Goal: Navigation & Orientation: Find specific page/section

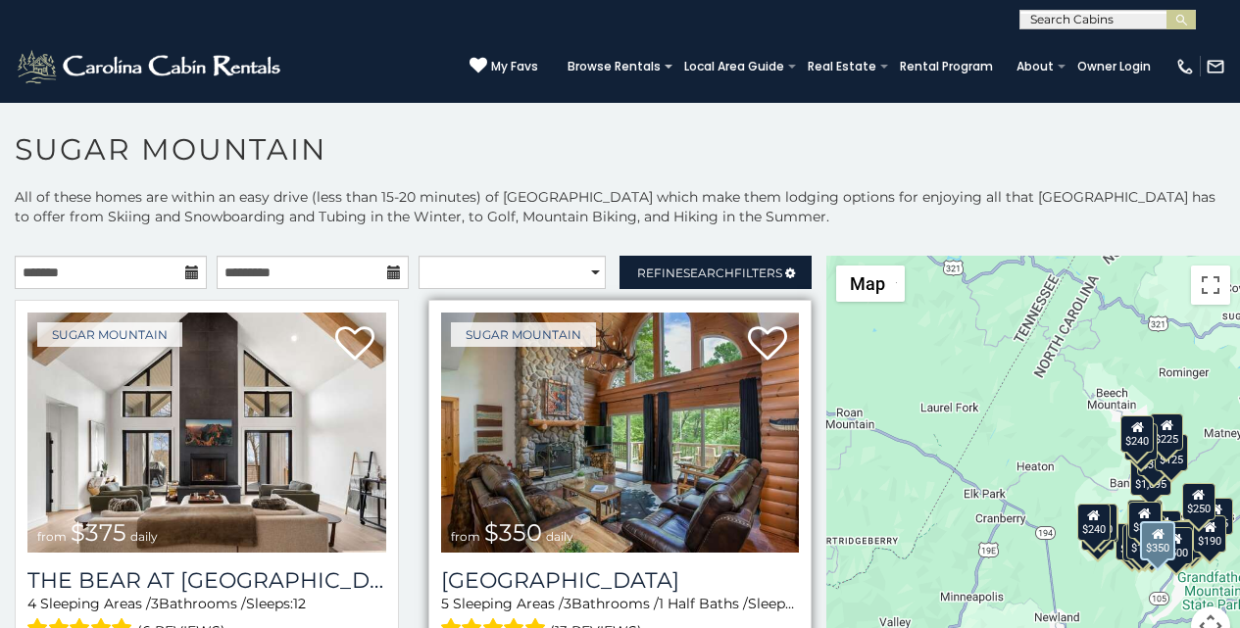
scroll to position [81, 0]
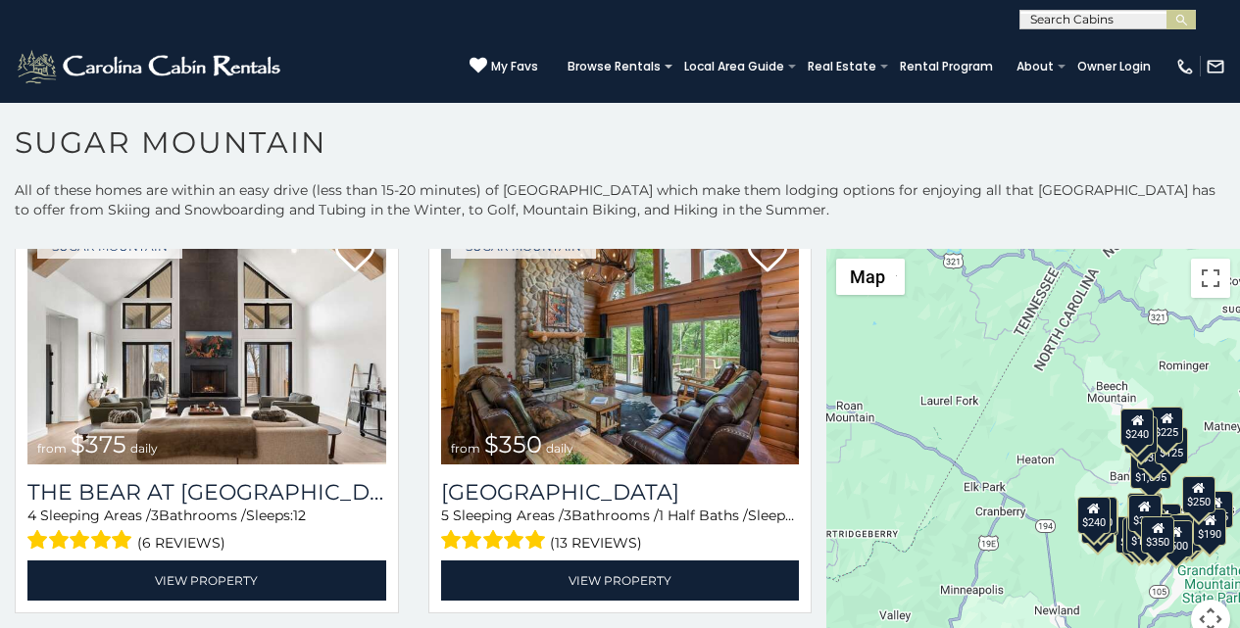
scroll to position [8, 0]
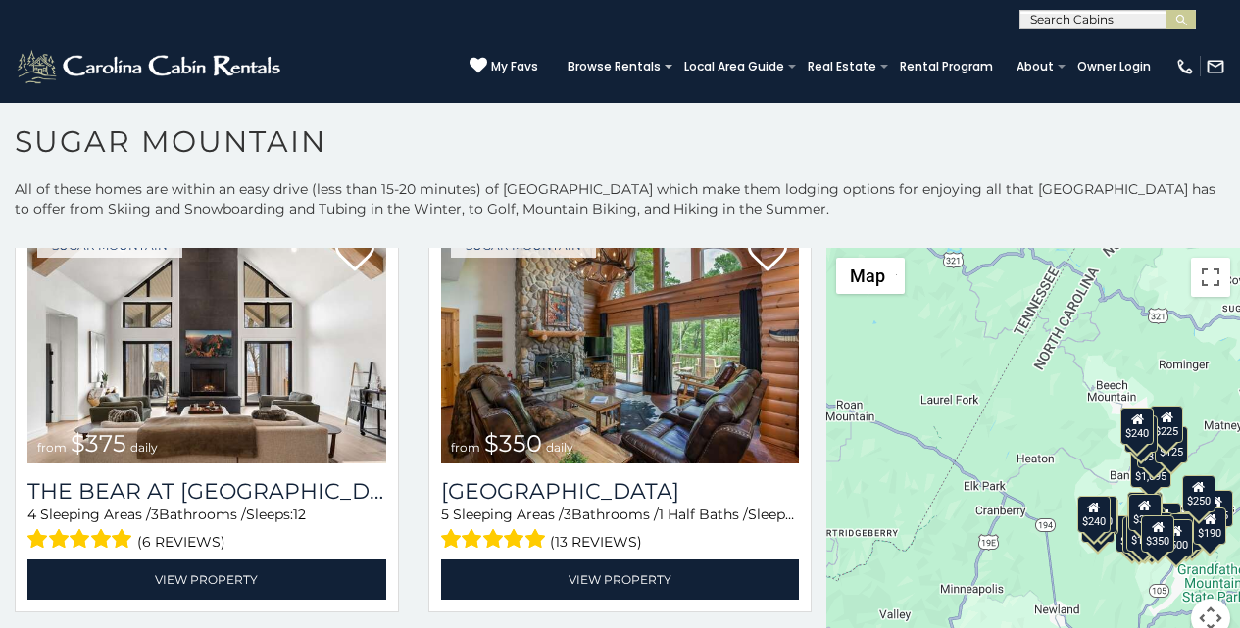
click at [429, 179] on p "All of these homes are within an easy drive (less than 15-20 minutes) of [GEOGR…" at bounding box center [620, 208] width 1240 height 59
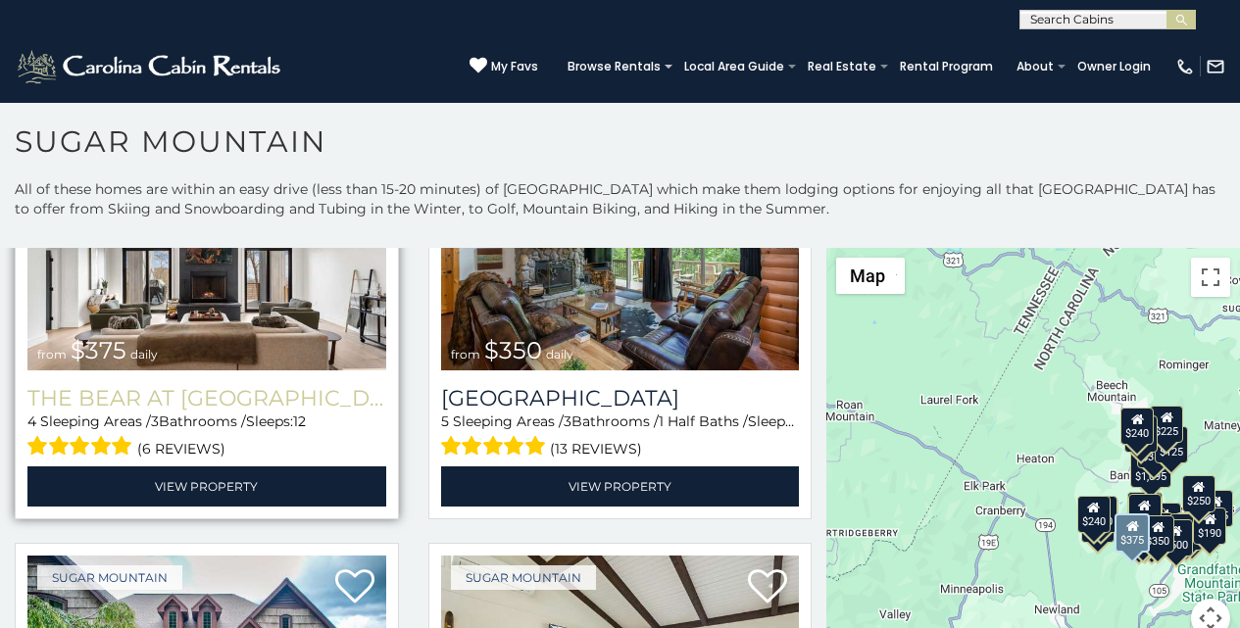
scroll to position [204, 0]
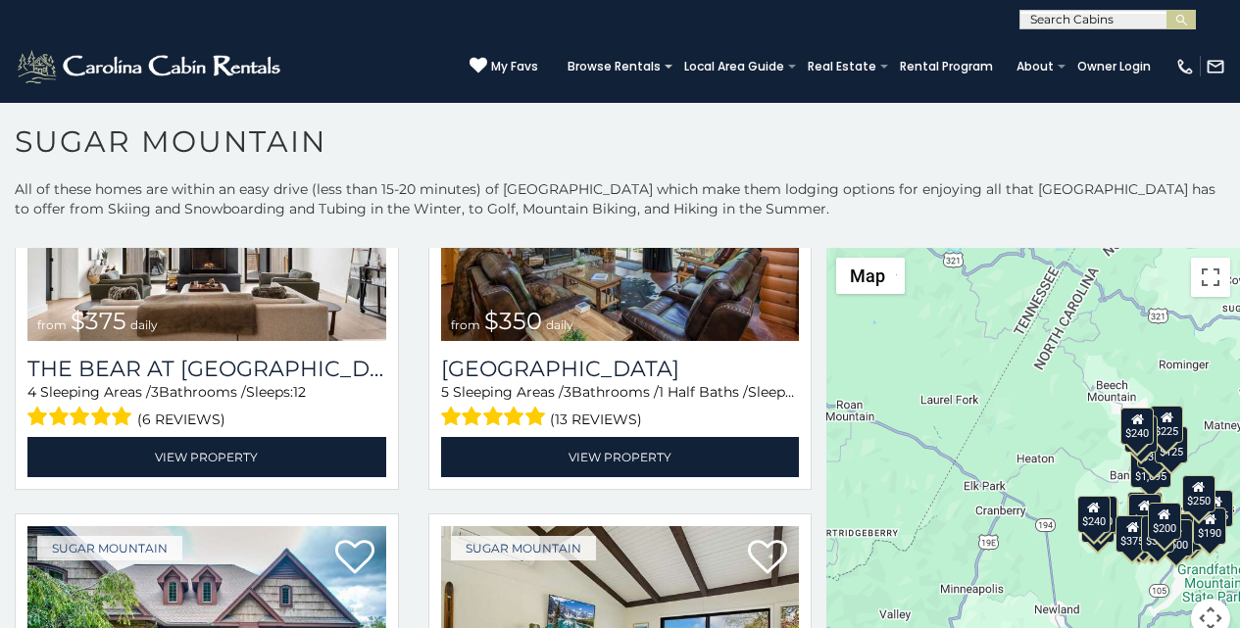
click at [448, 167] on h1 "Sugar Mountain" at bounding box center [620, 152] width 1240 height 56
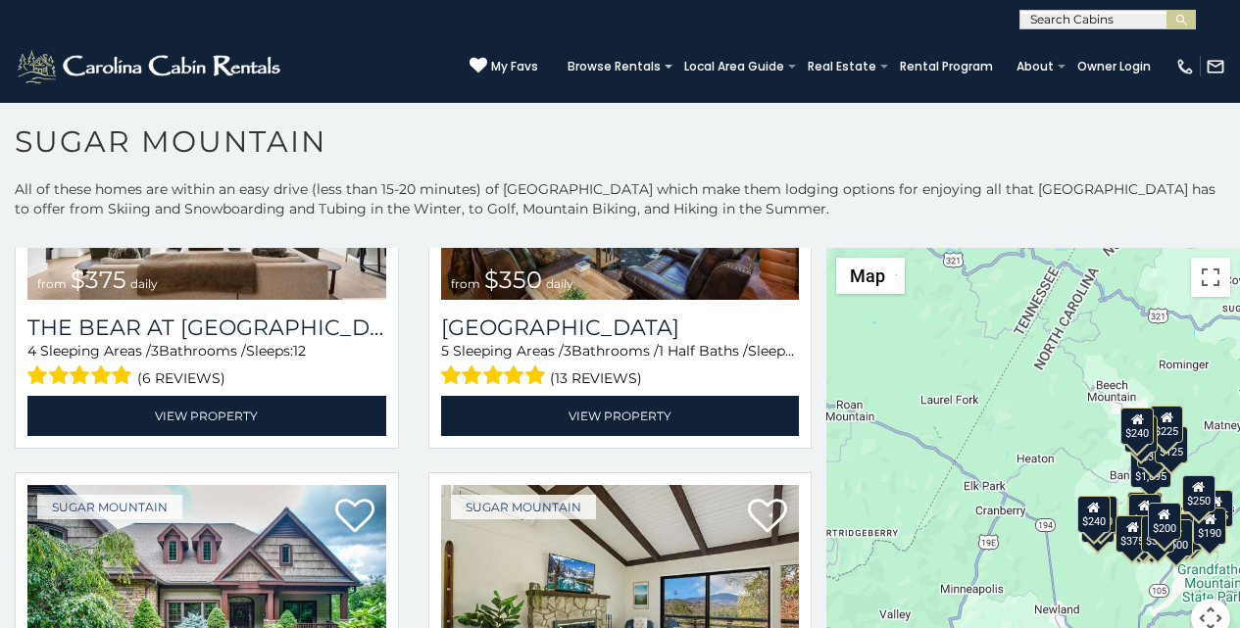
scroll to position [0, 0]
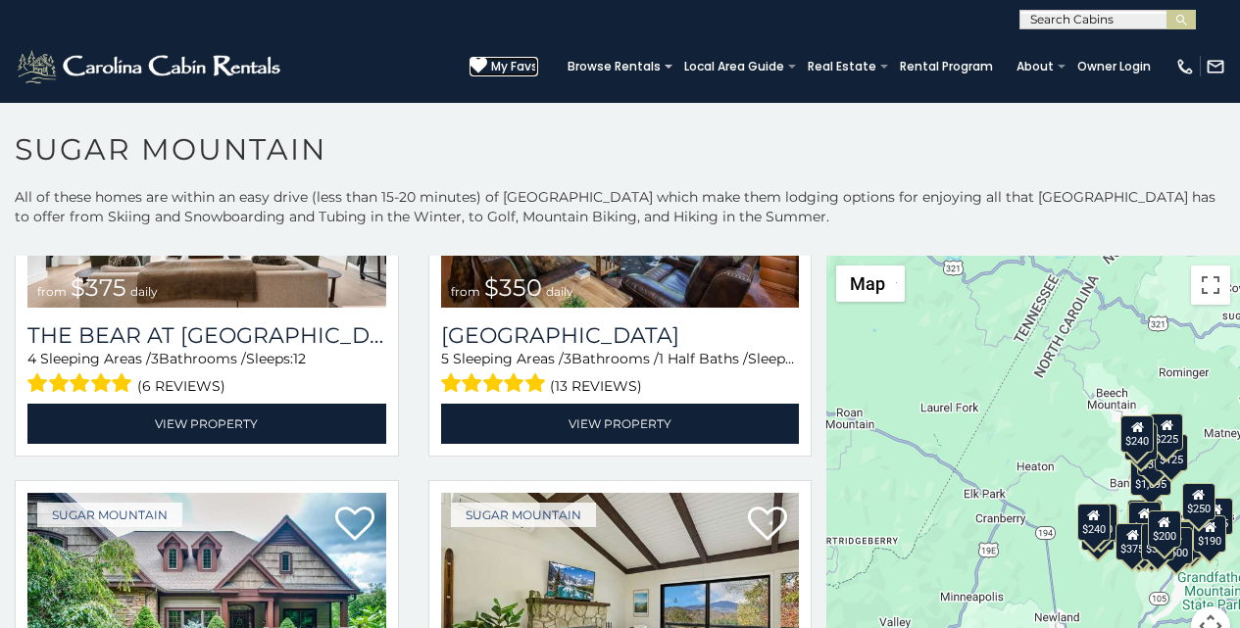
click at [487, 60] on icon at bounding box center [479, 66] width 18 height 18
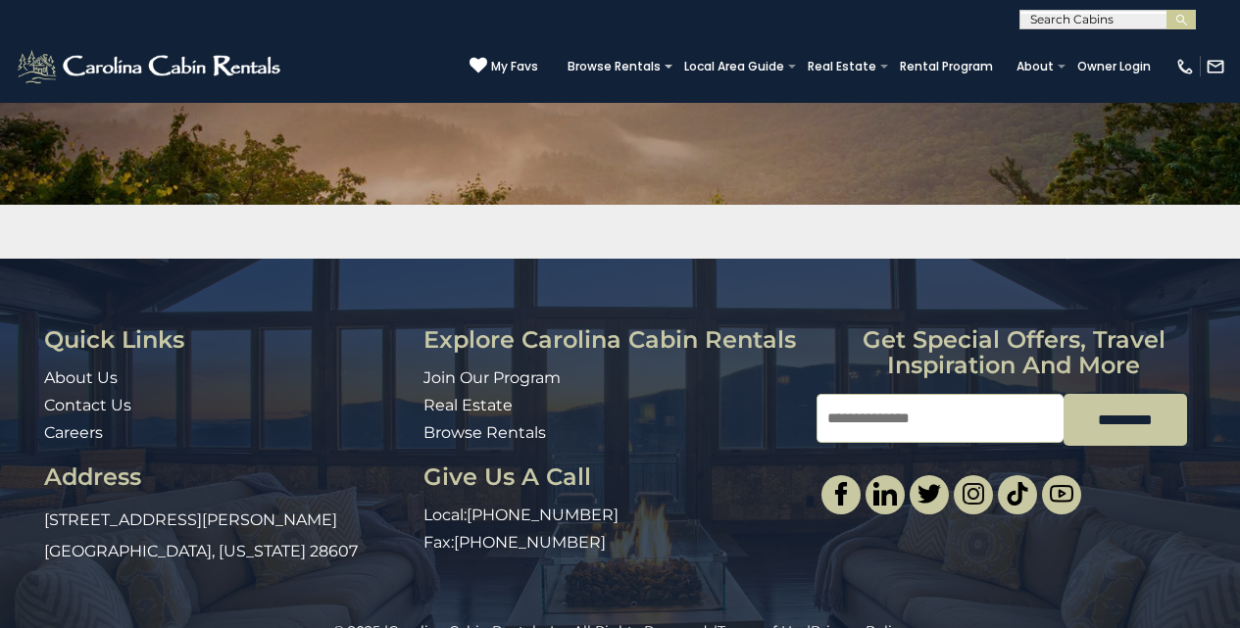
scroll to position [245, 0]
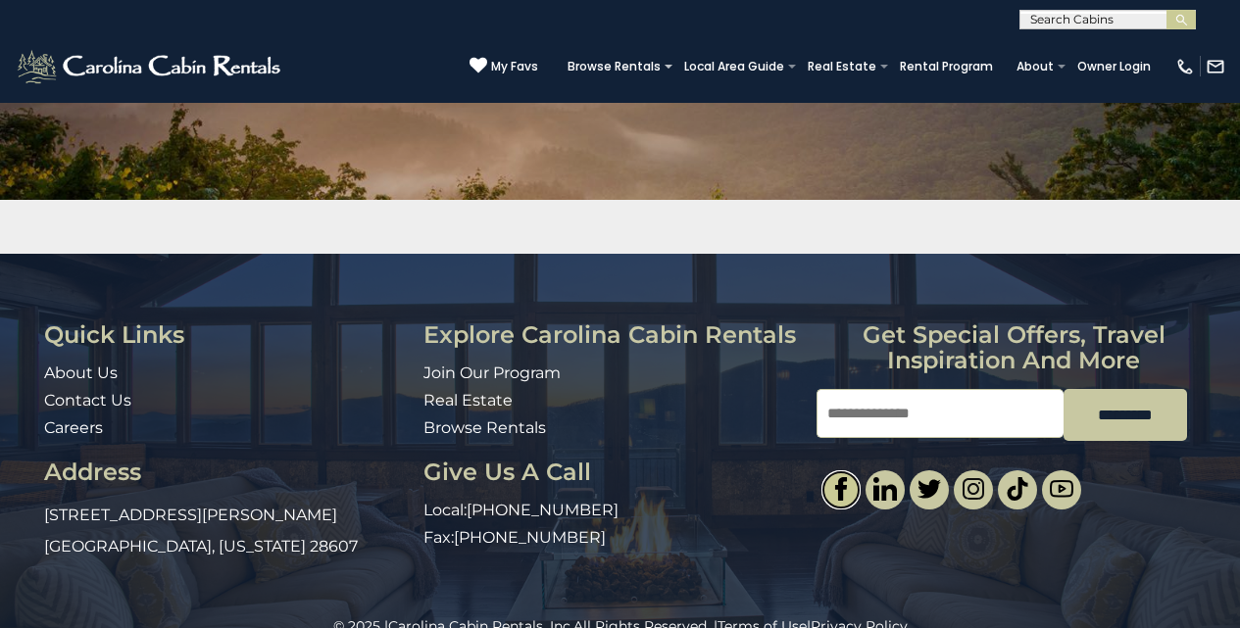
click at [828, 486] on link at bounding box center [840, 490] width 39 height 39
